Goal: Task Accomplishment & Management: Use online tool/utility

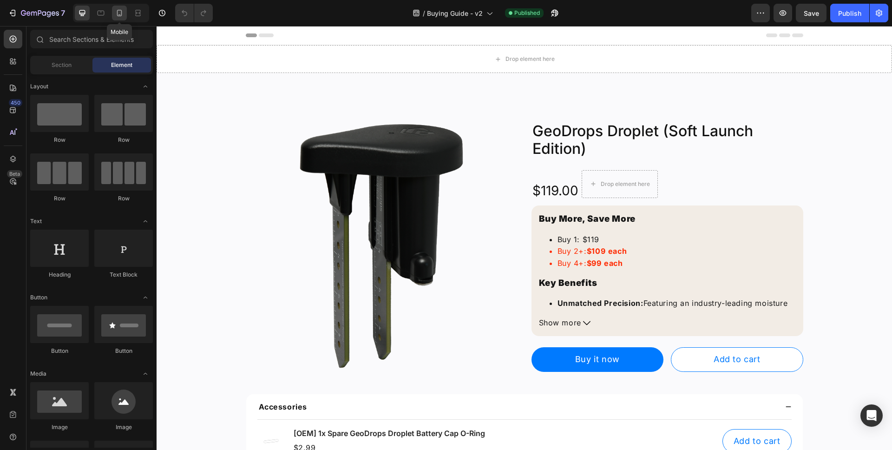
click at [119, 13] on icon at bounding box center [119, 12] width 9 height 9
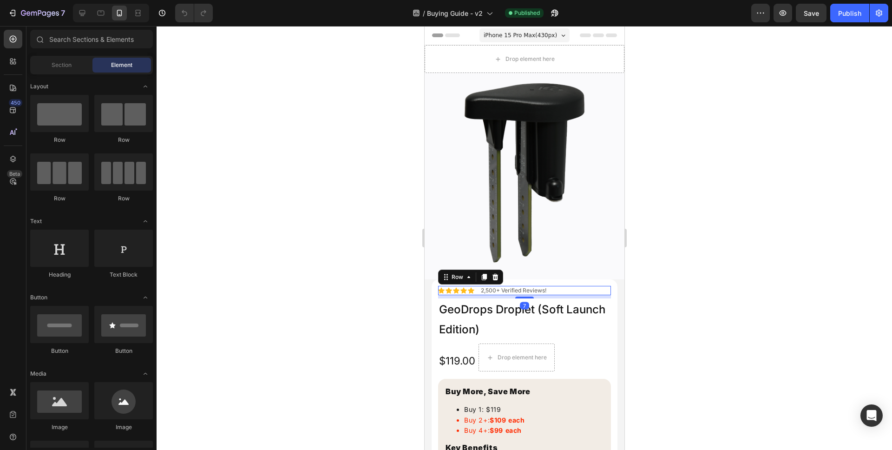
click at [561, 286] on div "Icon Icon Icon Icon Icon Icon List 2,500+ Verified Reviews! Text Block Row 7" at bounding box center [524, 290] width 173 height 9
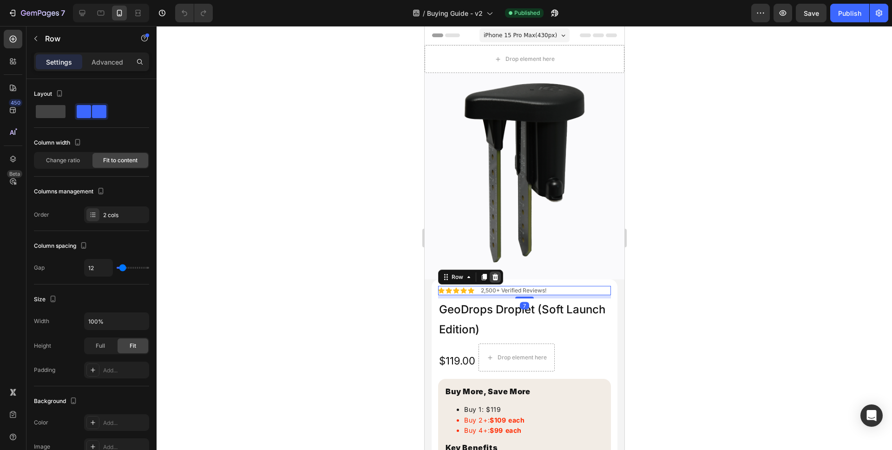
click at [493, 273] on icon at bounding box center [494, 276] width 7 height 7
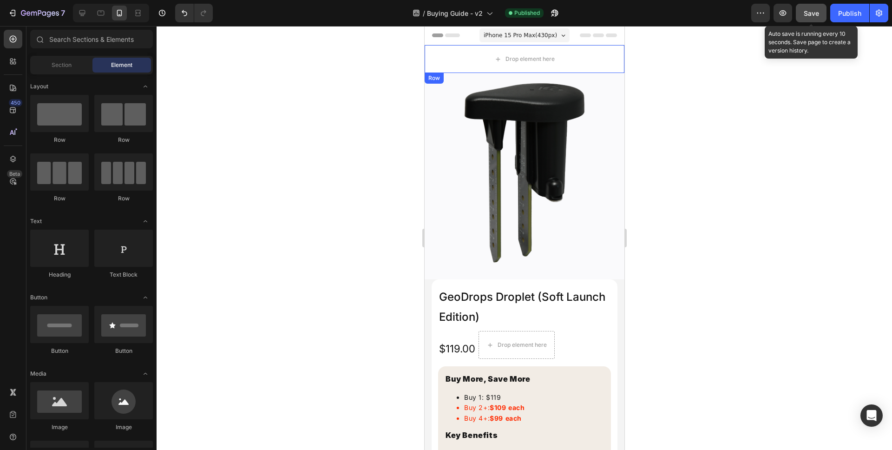
click at [818, 16] on span "Save" at bounding box center [811, 13] width 15 height 8
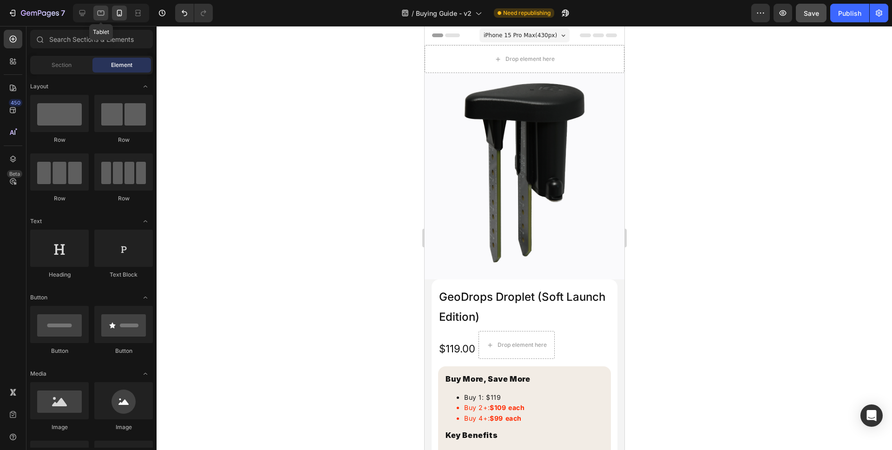
click at [105, 18] on div at bounding box center [100, 13] width 15 height 15
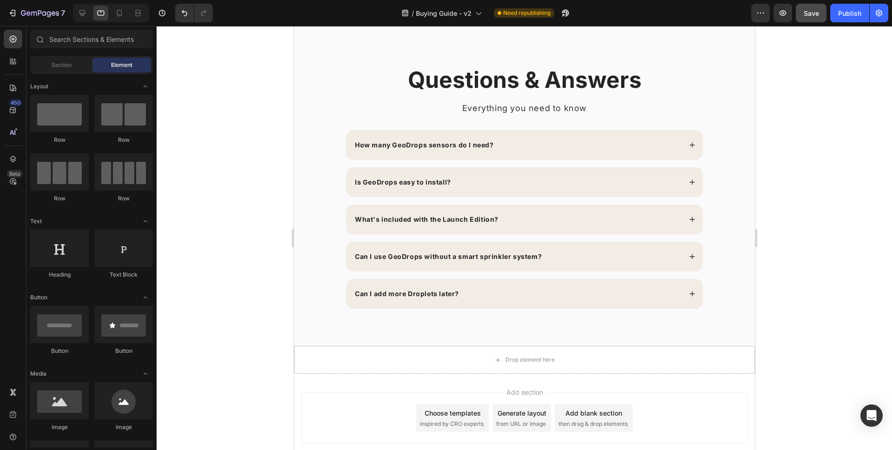
scroll to position [1465, 0]
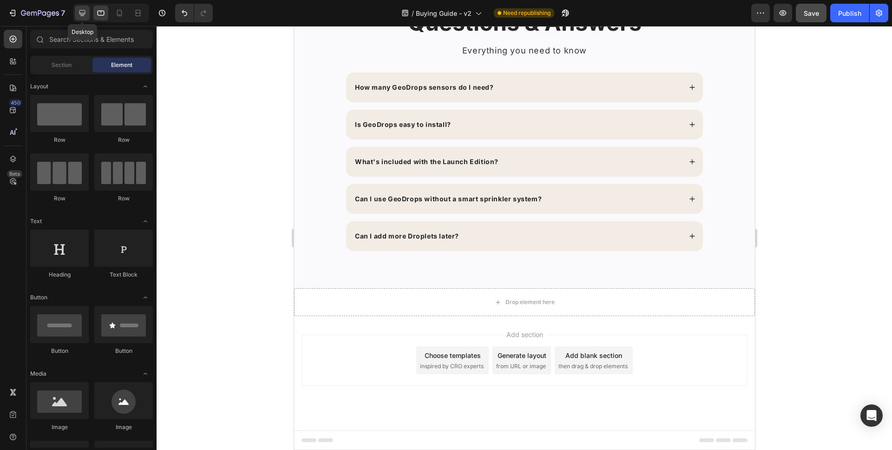
click at [80, 17] on icon at bounding box center [82, 12] width 9 height 9
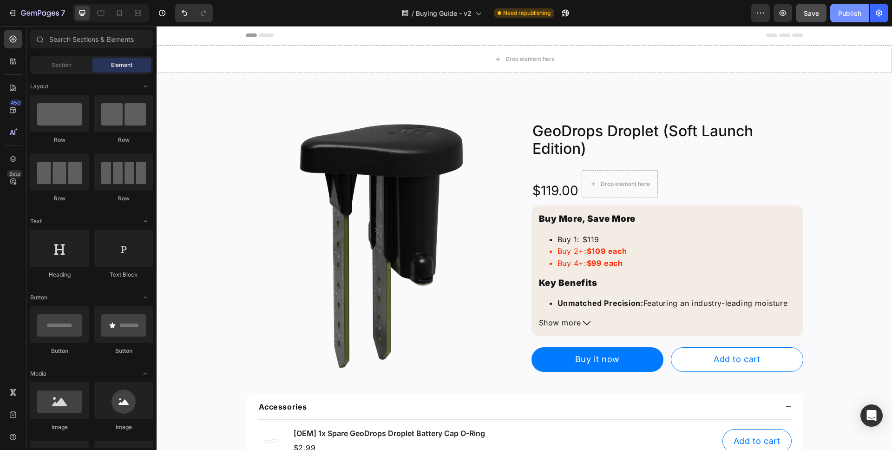
click at [852, 15] on div "Publish" at bounding box center [850, 13] width 23 height 10
